Goal: Check status: Check status

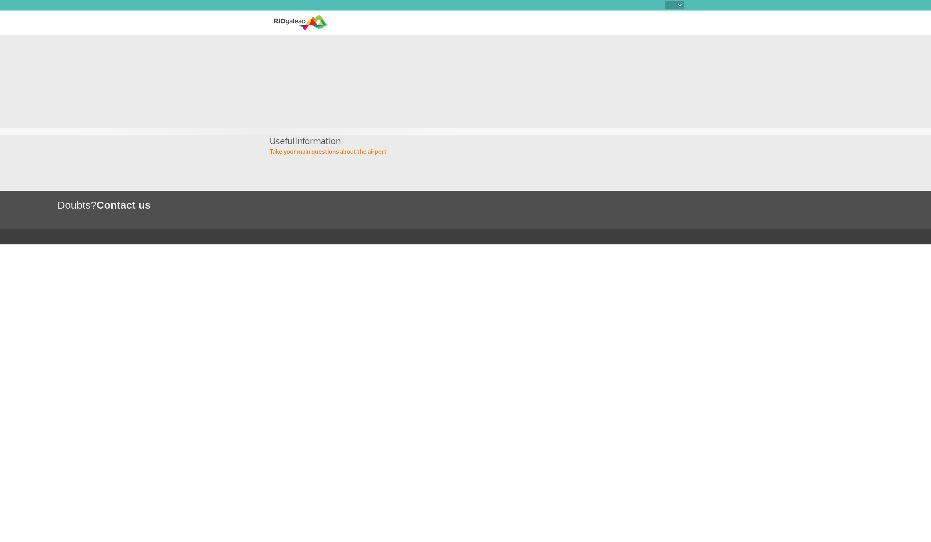
select select
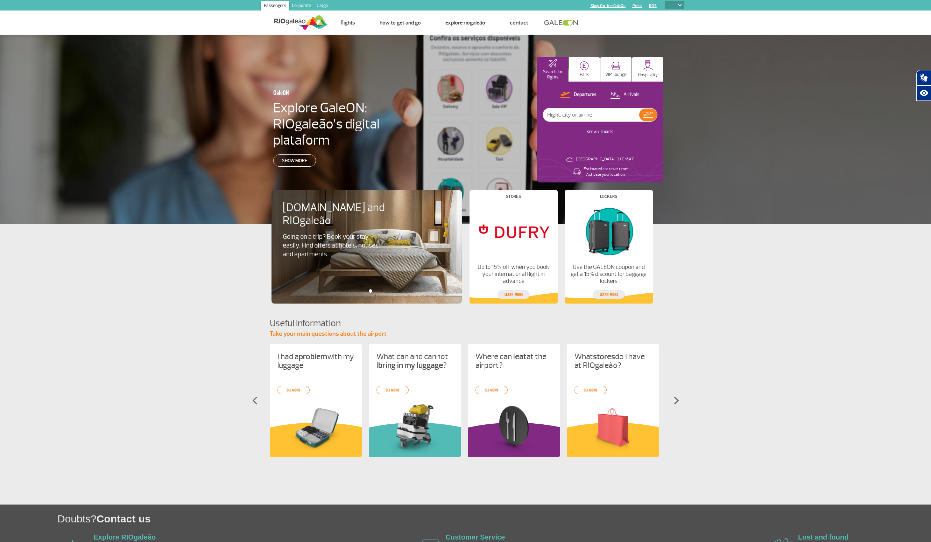
select select
click at [574, 117] on input "text" at bounding box center [588, 114] width 96 height 13
type input "4993"
click at [650, 113] on button at bounding box center [645, 114] width 18 height 13
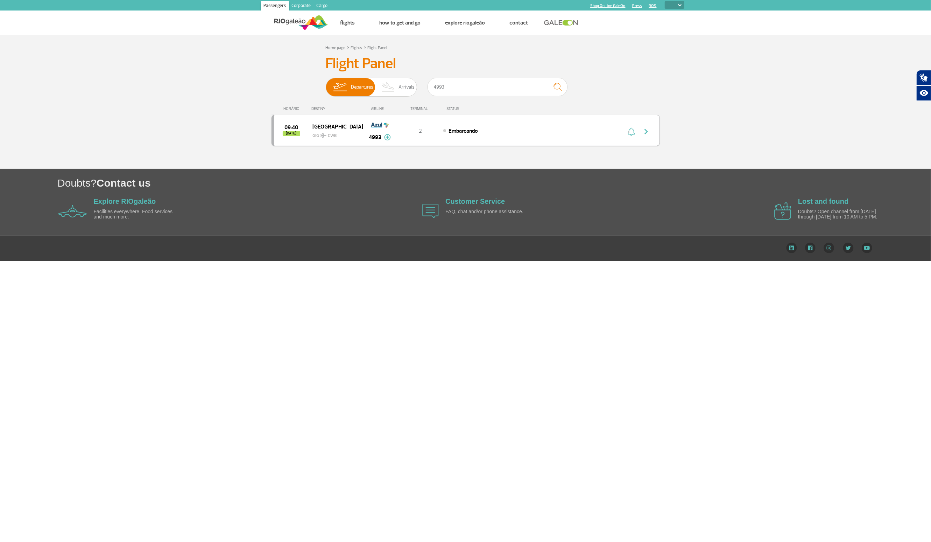
click at [472, 131] on span "Embarcando" at bounding box center [463, 130] width 29 height 7
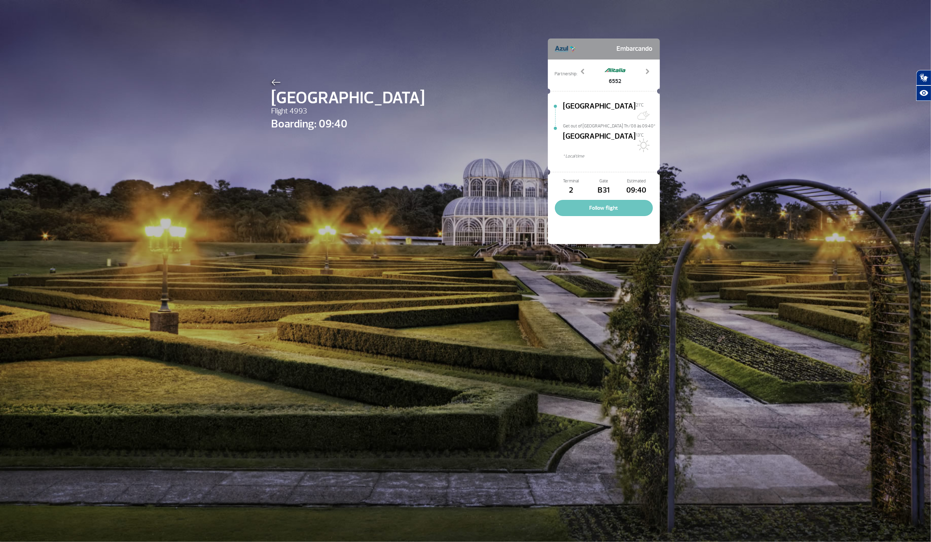
click at [591, 200] on button "Follow flight" at bounding box center [604, 208] width 98 height 16
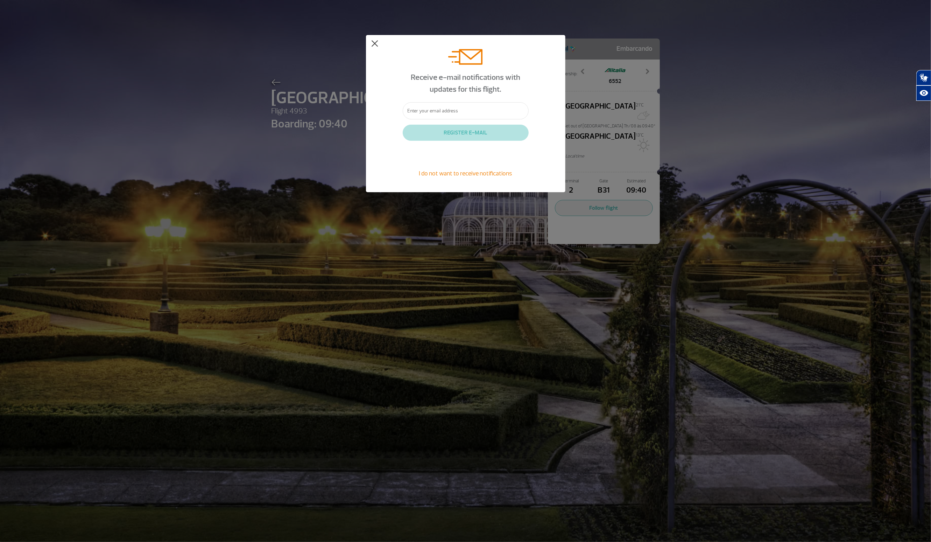
click at [372, 42] on button at bounding box center [374, 43] width 7 height 7
